Goal: Transaction & Acquisition: Purchase product/service

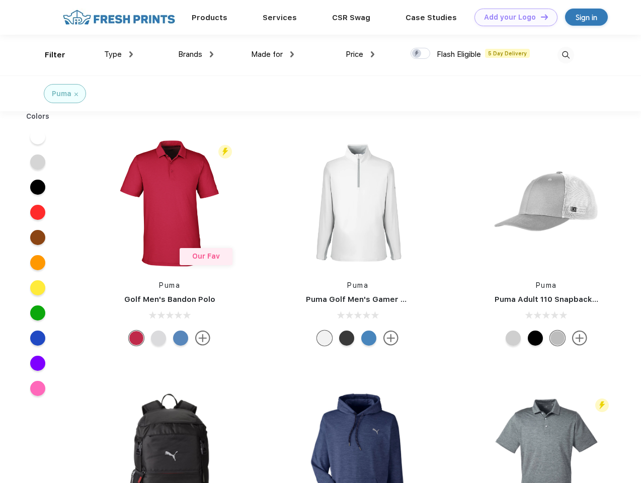
click at [512, 17] on link "Add your Logo Design Tool" at bounding box center [515, 18] width 83 height 18
click at [0, 0] on div "Design Tool" at bounding box center [0, 0] width 0 height 0
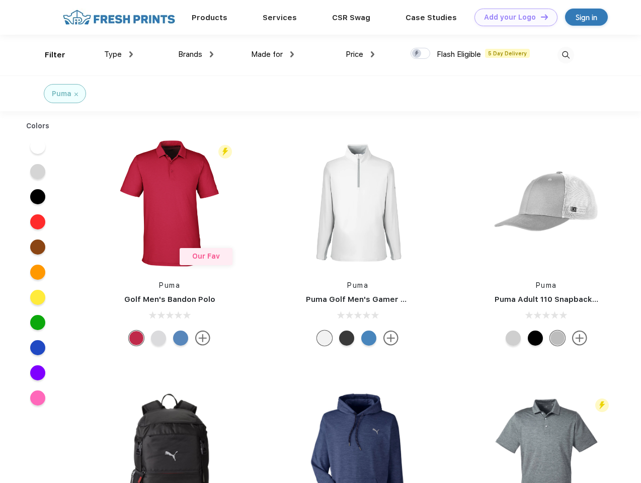
click at [539, 17] on link "Add your Logo Design Tool" at bounding box center [515, 18] width 83 height 18
click at [48, 55] on div "Filter" at bounding box center [55, 55] width 21 height 12
click at [119, 54] on span "Type" at bounding box center [113, 54] width 18 height 9
click at [196, 54] on span "Brands" at bounding box center [190, 54] width 24 height 9
click at [273, 54] on span "Made for" at bounding box center [267, 54] width 32 height 9
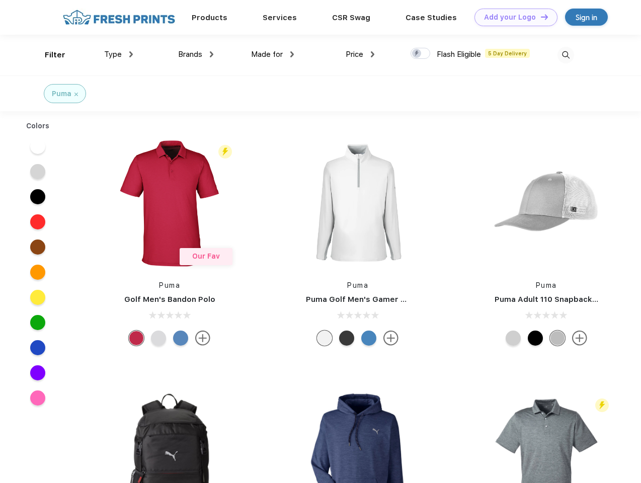
click at [360, 54] on span "Price" at bounding box center [354, 54] width 18 height 9
click at [420, 54] on div at bounding box center [420, 53] width 20 height 11
click at [417, 54] on input "checkbox" at bounding box center [413, 50] width 7 height 7
click at [565, 55] on img at bounding box center [565, 55] width 17 height 17
